Goal: Transaction & Acquisition: Purchase product/service

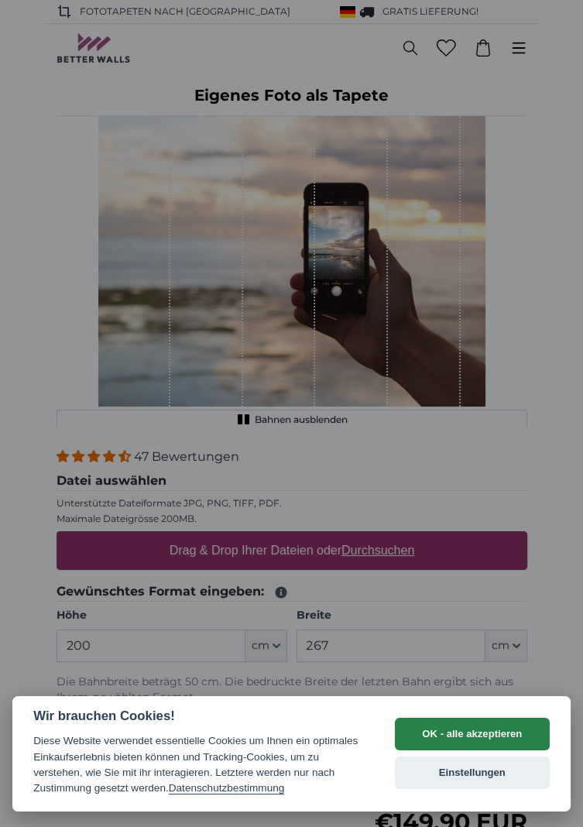
click at [504, 742] on button "OK - alle akzeptieren" at bounding box center [472, 734] width 155 height 33
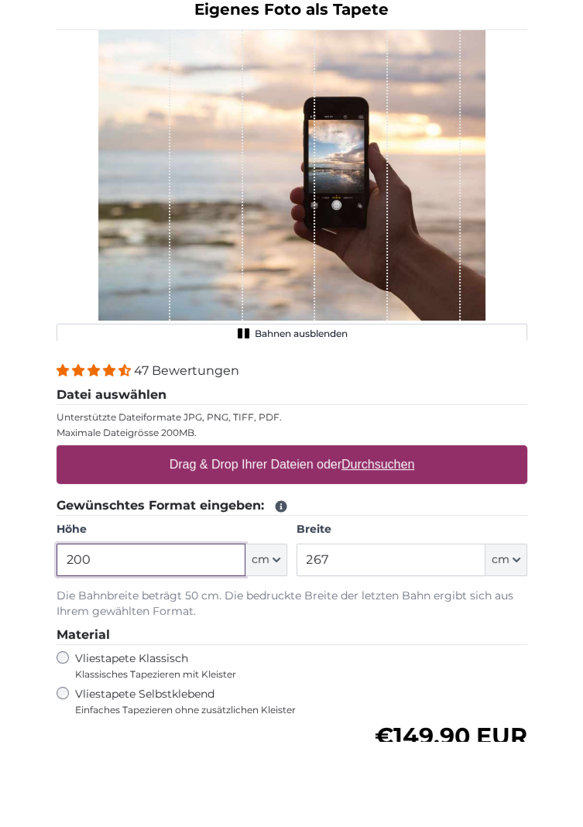
scroll to position [98, 0]
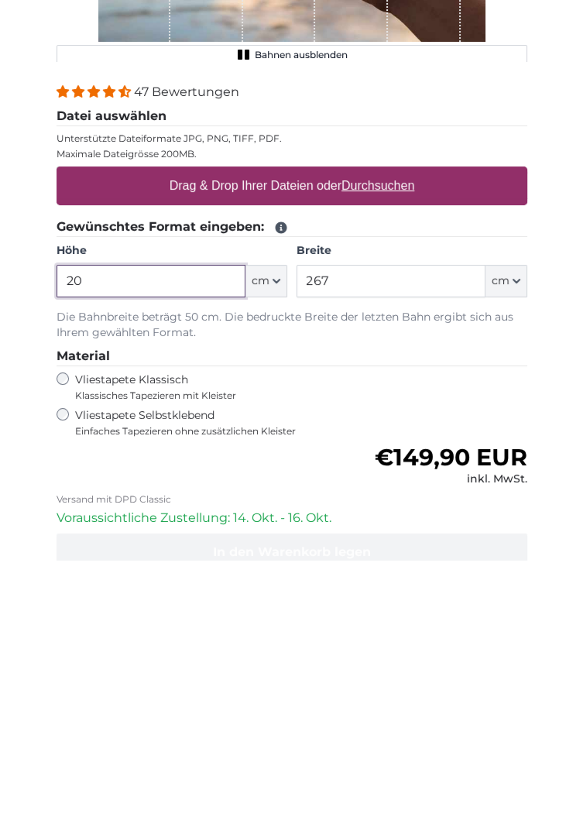
type input "2"
type input "150"
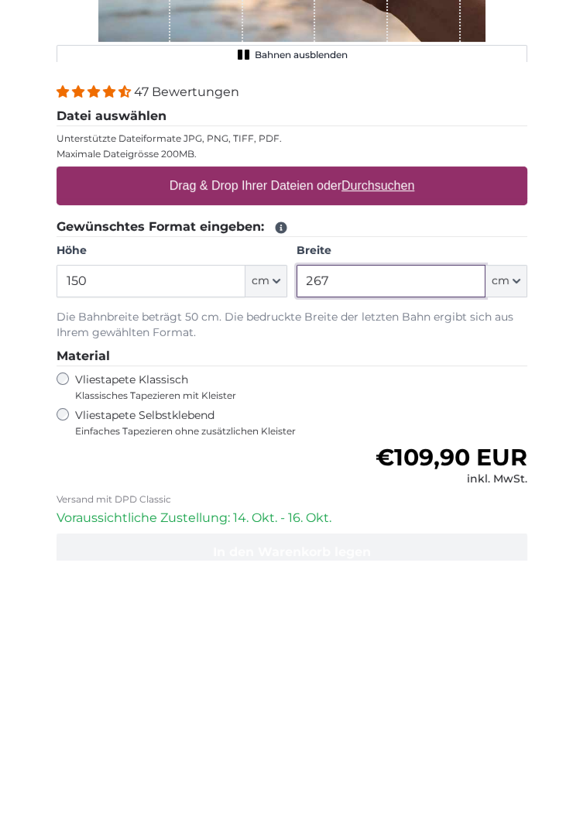
click at [390, 554] on input "267" at bounding box center [391, 548] width 189 height 33
type input "2"
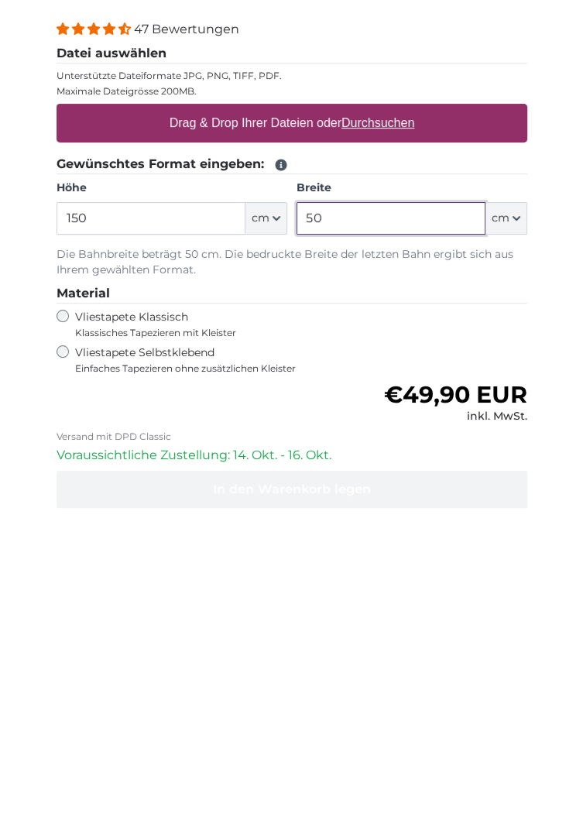
scroll to position [139, 0]
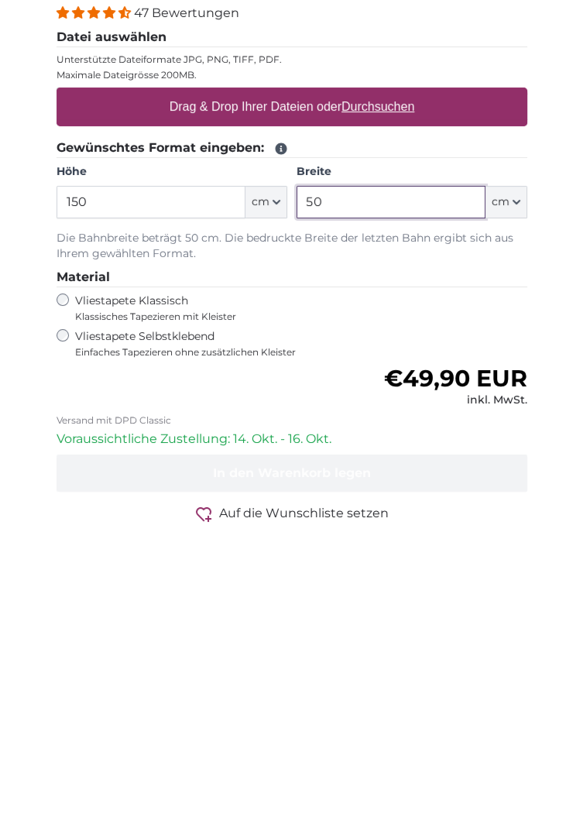
type input "50"
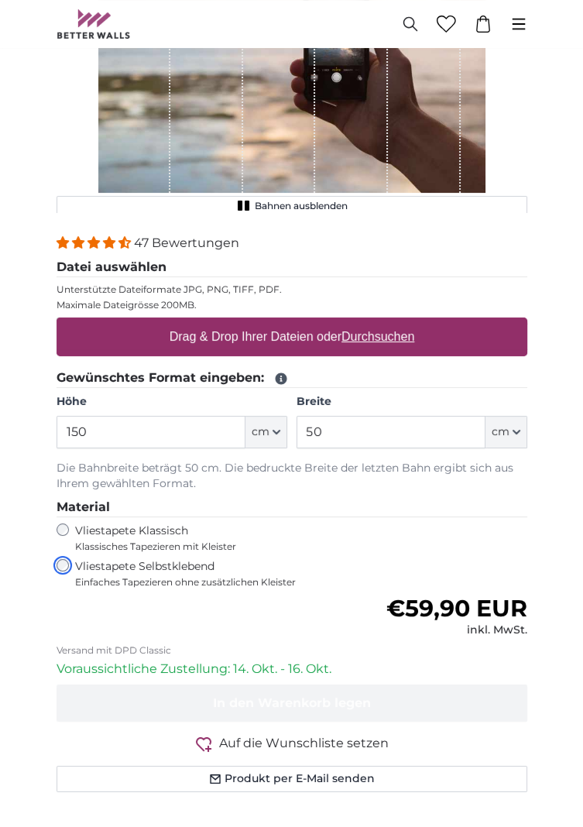
scroll to position [215, 0]
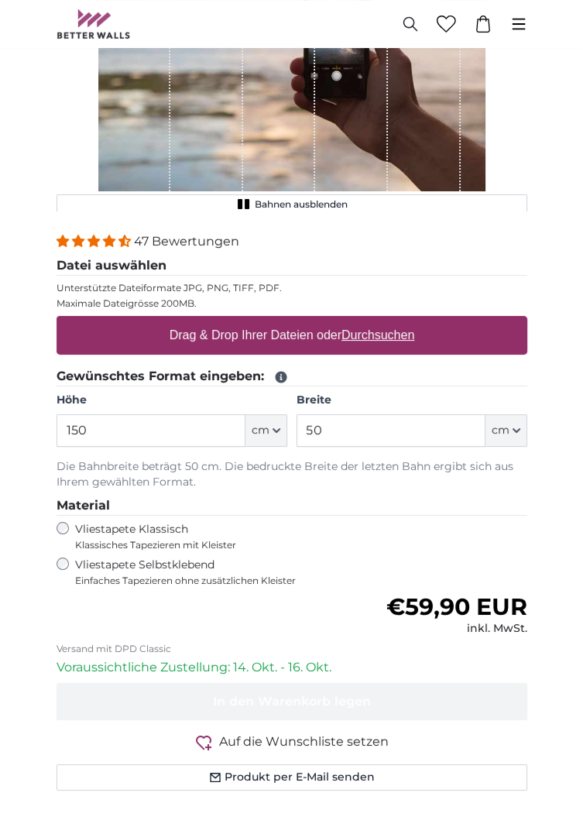
click at [409, 341] on u "Durchsuchen" at bounding box center [377, 334] width 73 height 13
click at [409, 321] on input "Drag & Drop Ihrer Dateien oder Durchsuchen" at bounding box center [292, 318] width 471 height 5
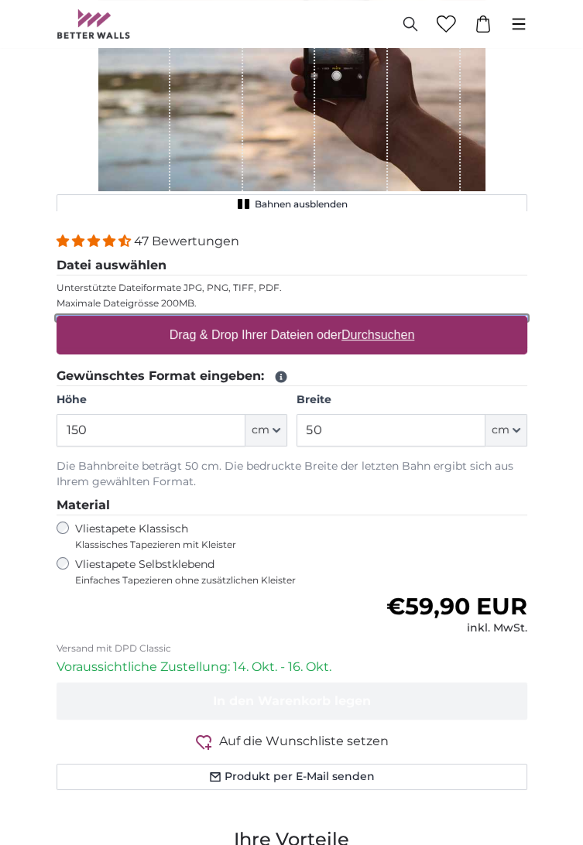
type input "**********"
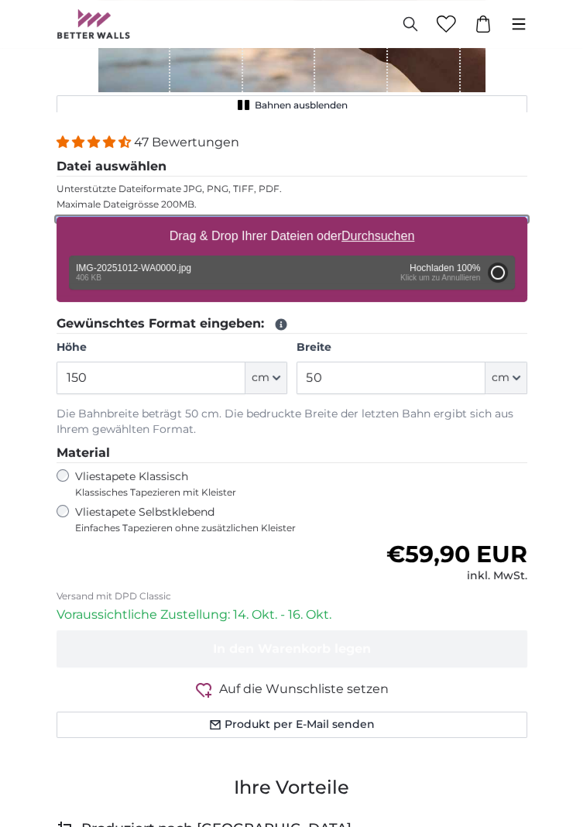
scroll to position [321, 0]
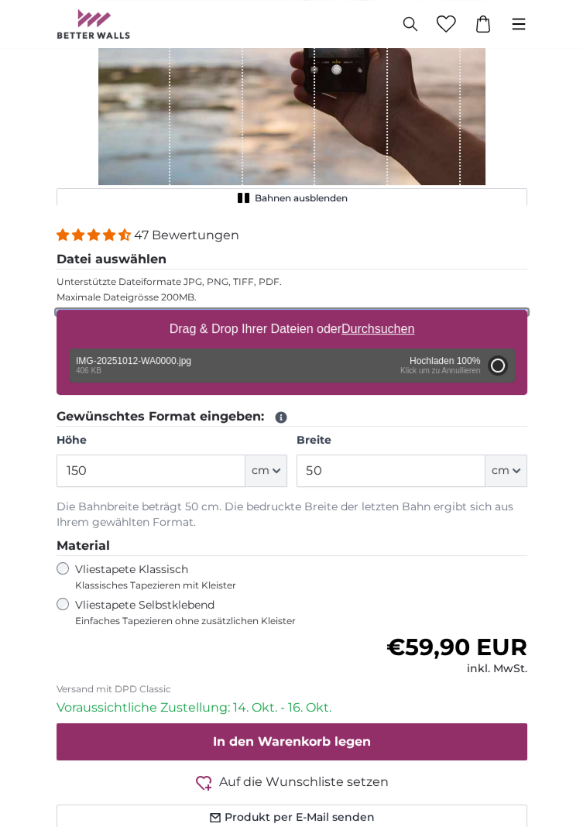
type input "109"
type input "145"
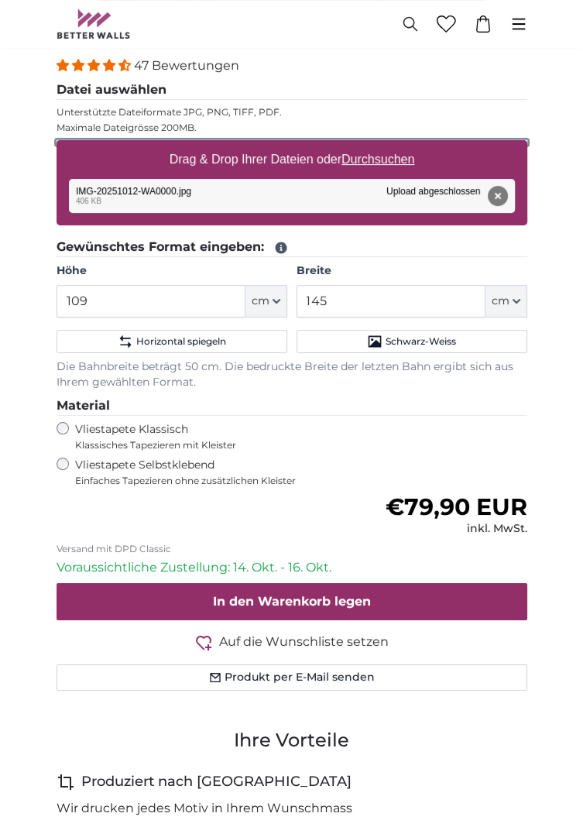
scroll to position [387, 0]
